Goal: Check status

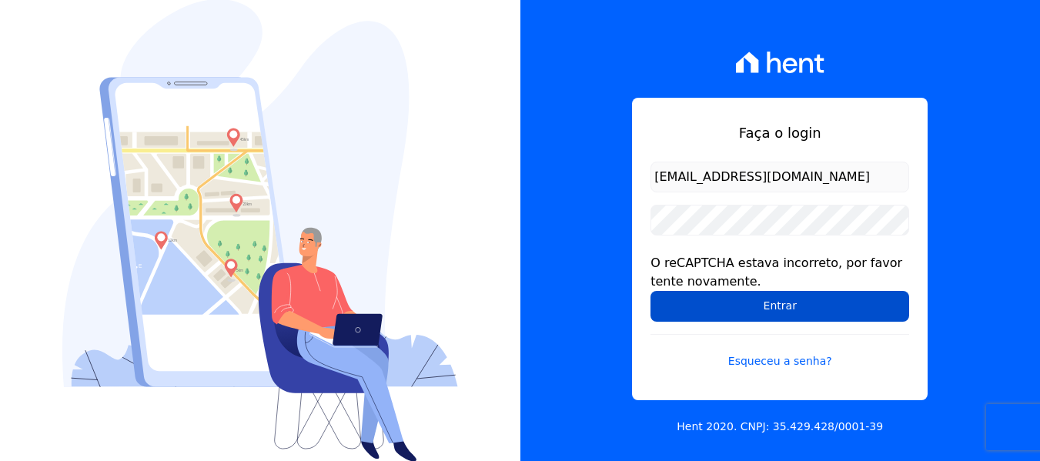
click at [765, 300] on input "Entrar" at bounding box center [780, 306] width 259 height 31
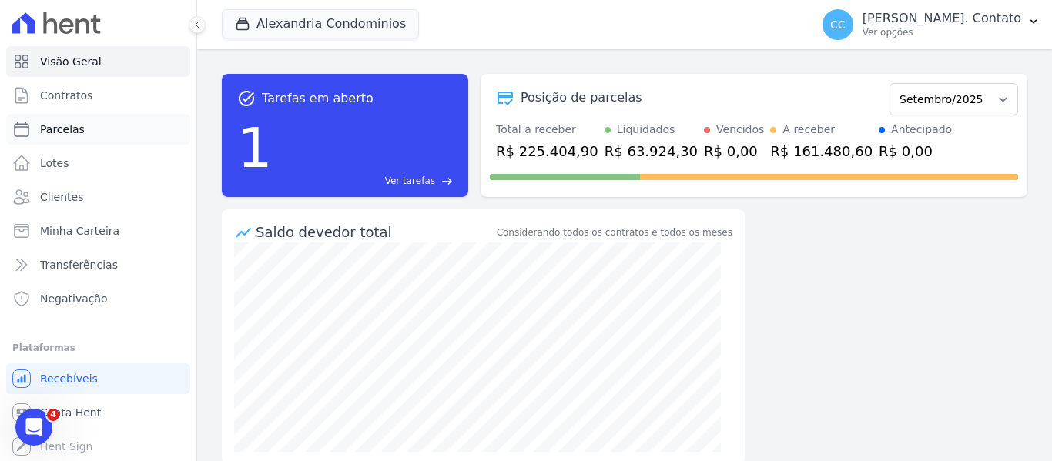
click at [72, 130] on span "Parcelas" at bounding box center [62, 129] width 45 height 15
select select
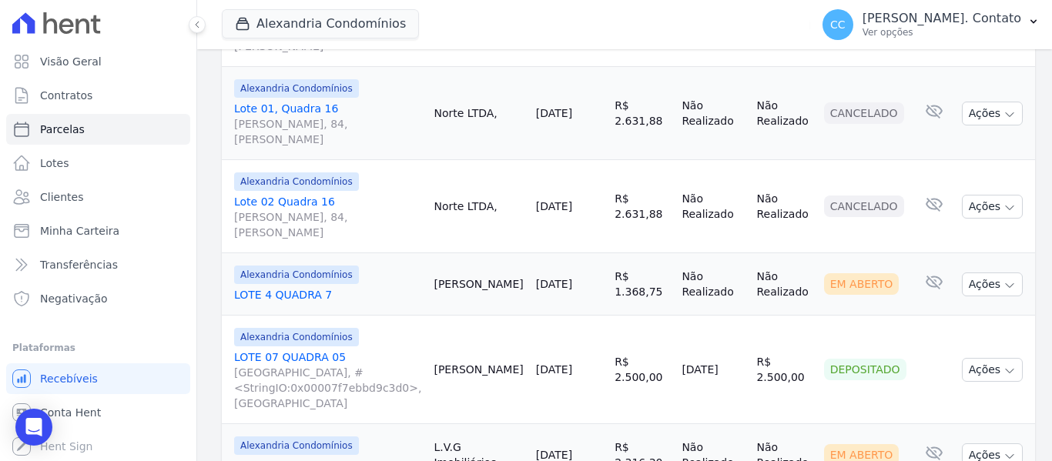
scroll to position [847, 0]
click at [1003, 366] on icon "button" at bounding box center [1009, 372] width 12 height 12
click at [921, 316] on td "Cliente sem endereço de e-mail" at bounding box center [933, 370] width 43 height 109
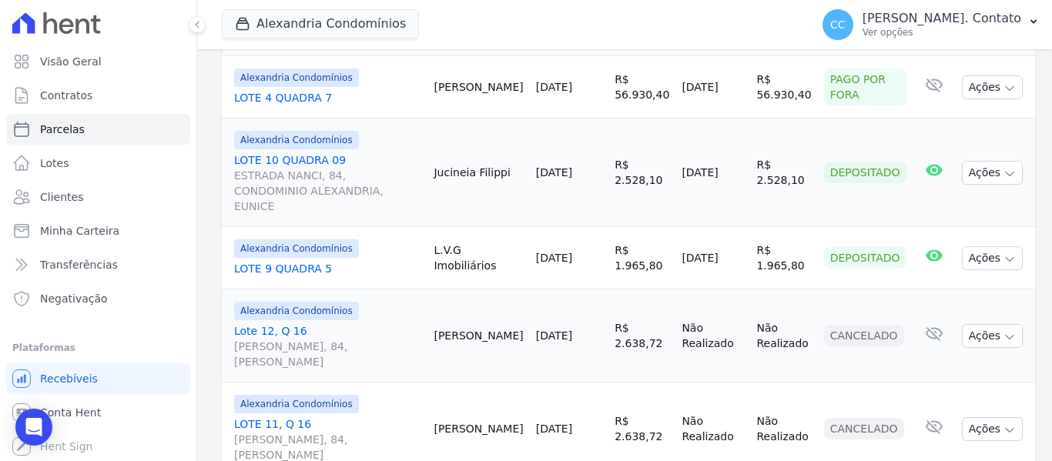
scroll to position [462, 0]
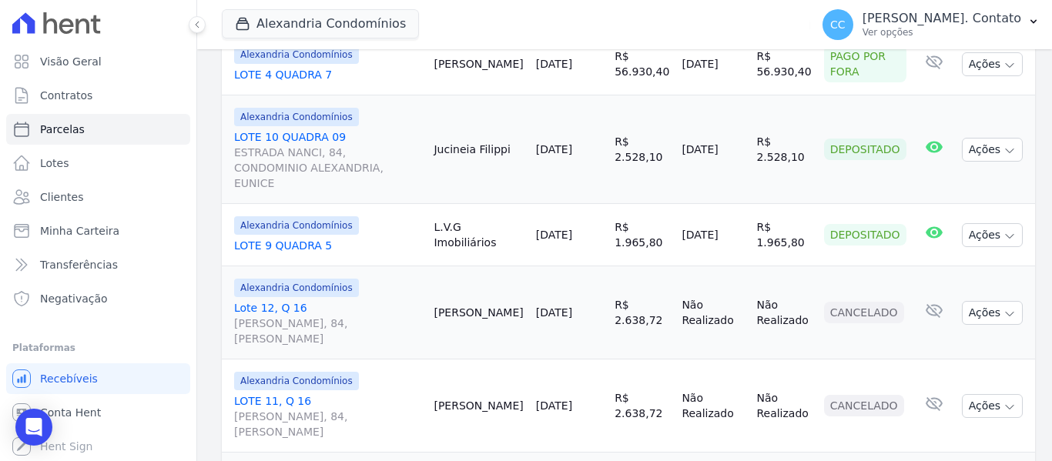
drag, startPoint x: 741, startPoint y: 212, endPoint x: 778, endPoint y: 231, distance: 41.7
click at [784, 231] on td "R$ 1.965,80" at bounding box center [783, 235] width 67 height 62
copy td "R$ 1.965,80"
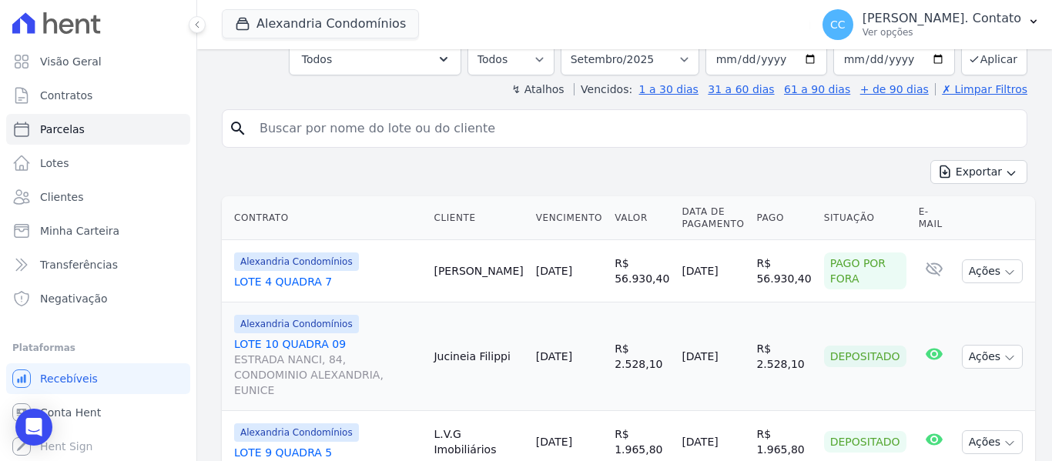
scroll to position [308, 0]
